Goal: Information Seeking & Learning: Learn about a topic

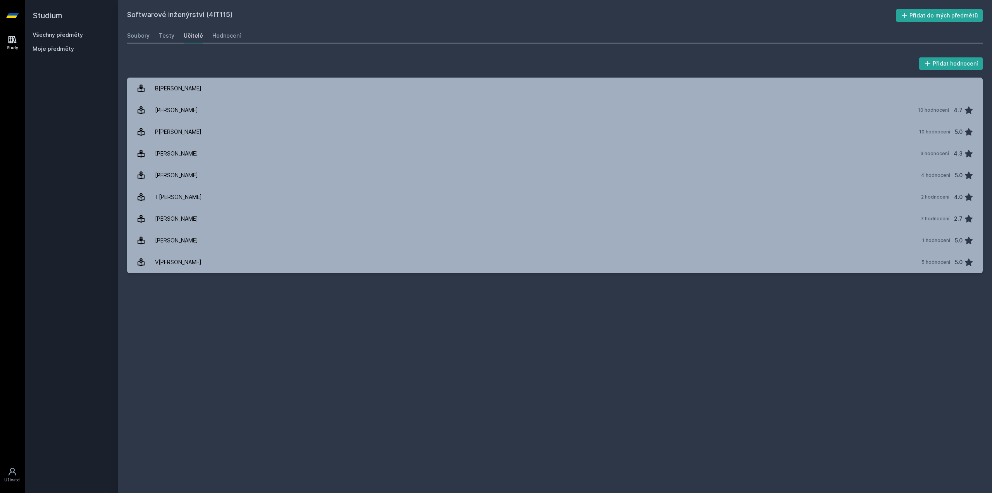
click at [54, 17] on h2 "Studium" at bounding box center [72, 15] width 78 height 31
click at [143, 35] on div "Soubory" at bounding box center [138, 36] width 22 height 8
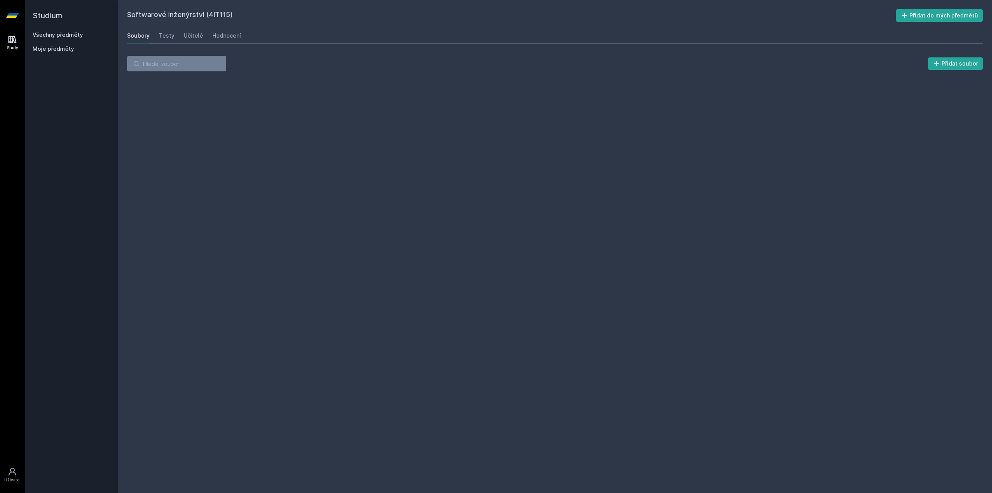
click at [167, 9] on div "Softwarové inženýrství (4IT115) Přidat do mých předmětů [GEOGRAPHIC_DATA] Testy…" at bounding box center [555, 246] width 874 height 493
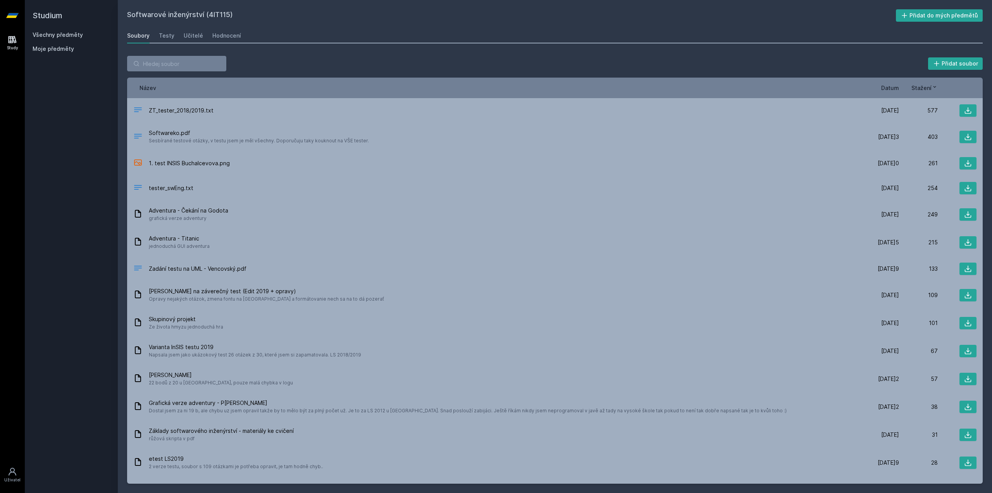
click at [12, 16] on icon at bounding box center [12, 15] width 12 height 5
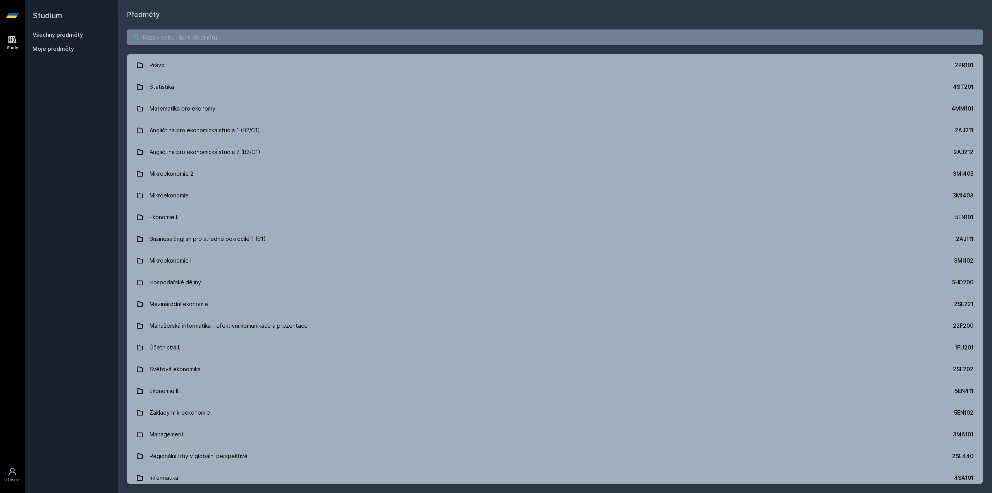
click at [181, 35] on input "search" at bounding box center [555, 37] width 856 height 16
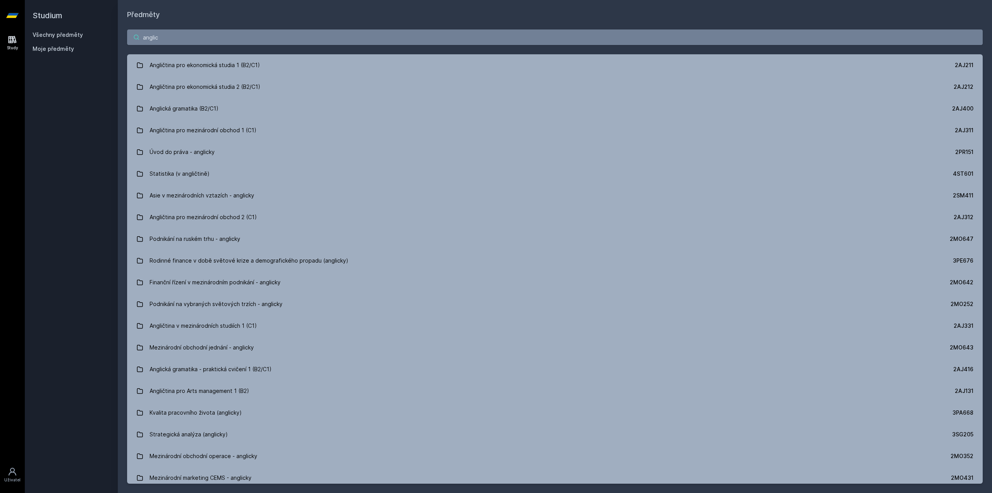
type input "anglic"
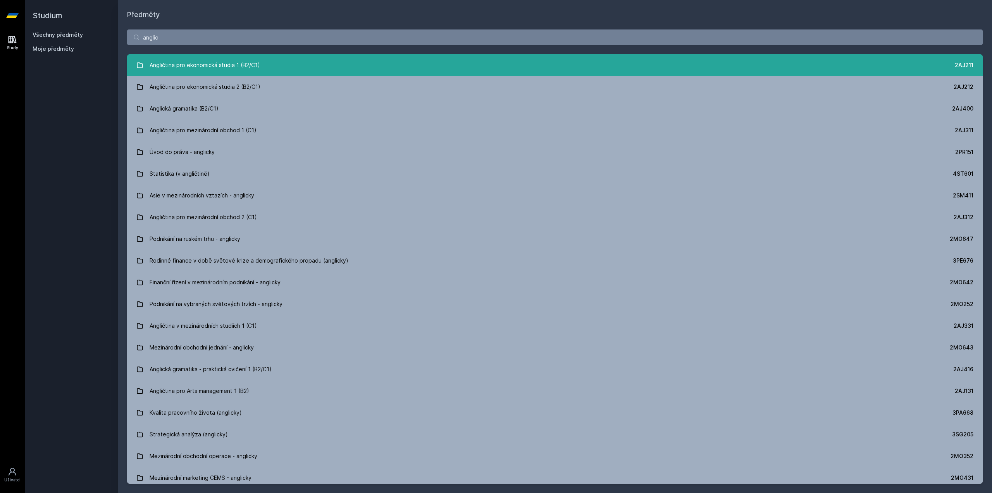
click at [274, 64] on link "Angličtina pro ekonomická studia 1 (B2/C1) 2AJ211" at bounding box center [555, 65] width 856 height 22
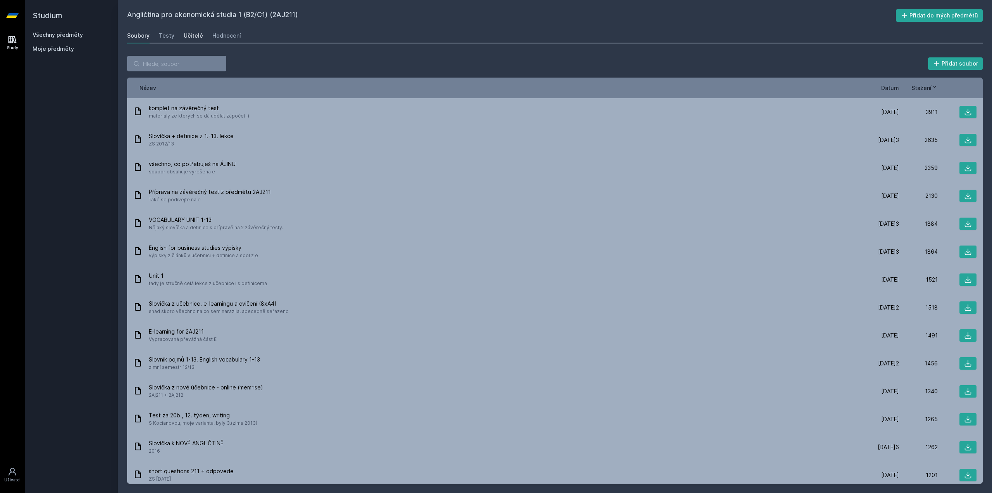
click at [184, 35] on div "Učitelé" at bounding box center [193, 36] width 19 height 8
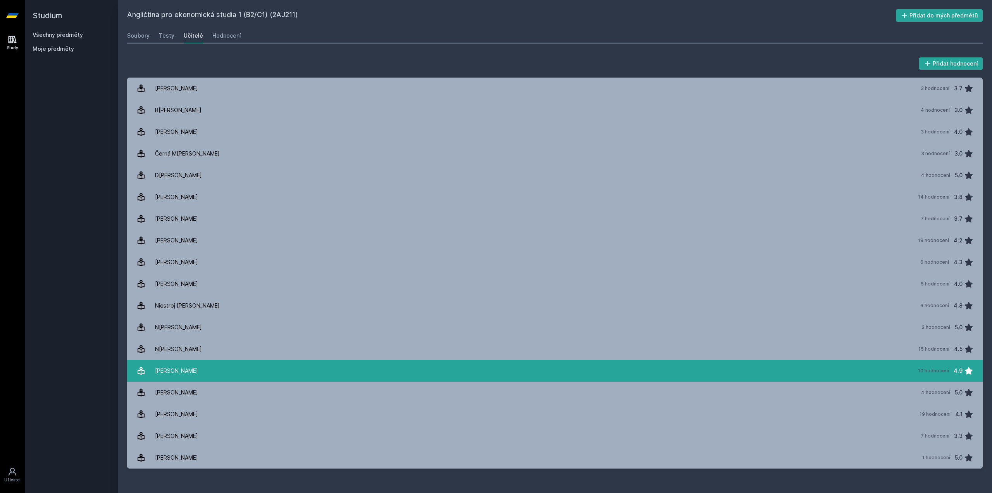
click at [177, 374] on div "[PERSON_NAME]" at bounding box center [176, 371] width 43 height 16
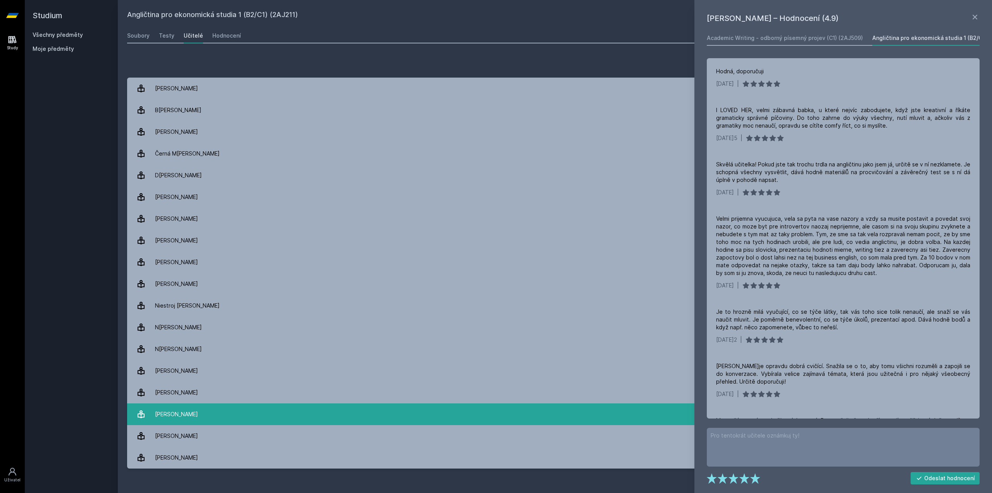
click at [212, 416] on link "[PERSON_NAME] 19 hodnocení 4.1" at bounding box center [555, 414] width 856 height 22
